Goal: Information Seeking & Learning: Check status

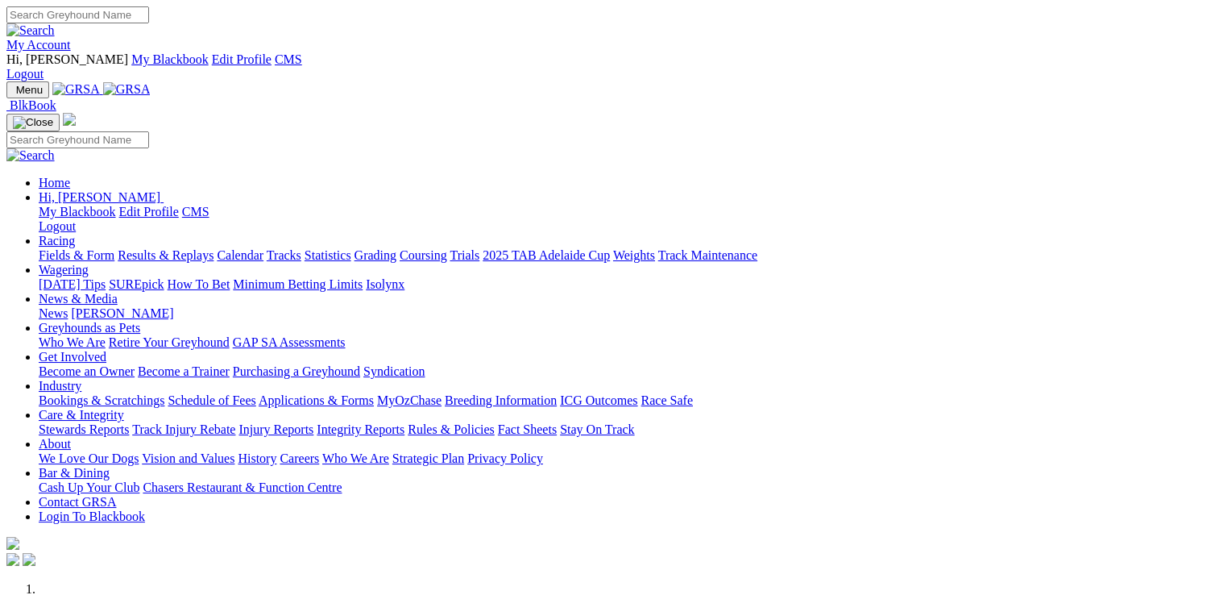
click at [124, 408] on link "Care & Integrity" at bounding box center [81, 415] width 85 height 14
click at [129, 422] on link "Stewards Reports" at bounding box center [84, 429] width 90 height 14
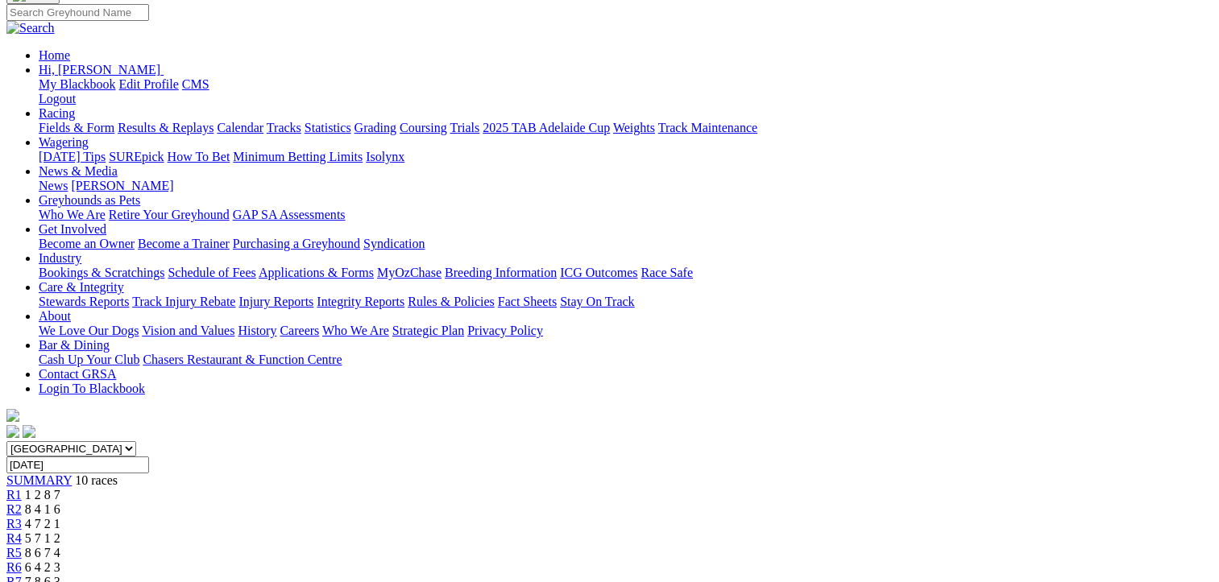
scroll to position [81, 0]
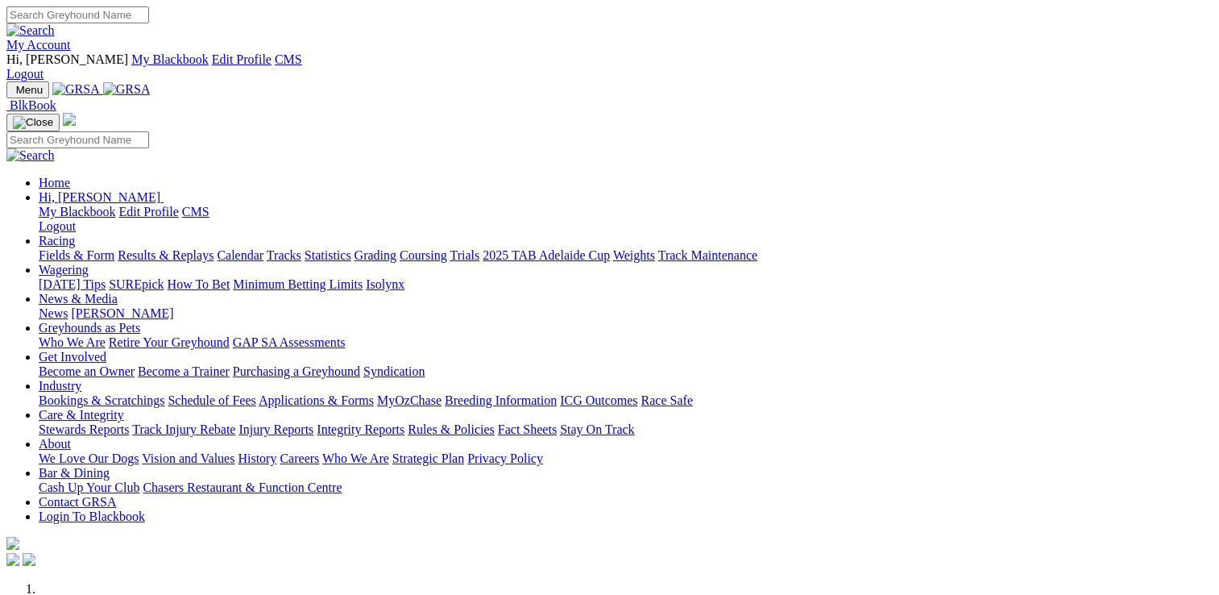
drag, startPoint x: 0, startPoint y: 0, endPoint x: 893, endPoint y: 62, distance: 894.7
click at [124, 408] on link "Care & Integrity" at bounding box center [81, 415] width 85 height 14
click at [129, 422] on link "Stewards Reports" at bounding box center [84, 429] width 90 height 14
